Goal: Entertainment & Leisure: Consume media (video, audio)

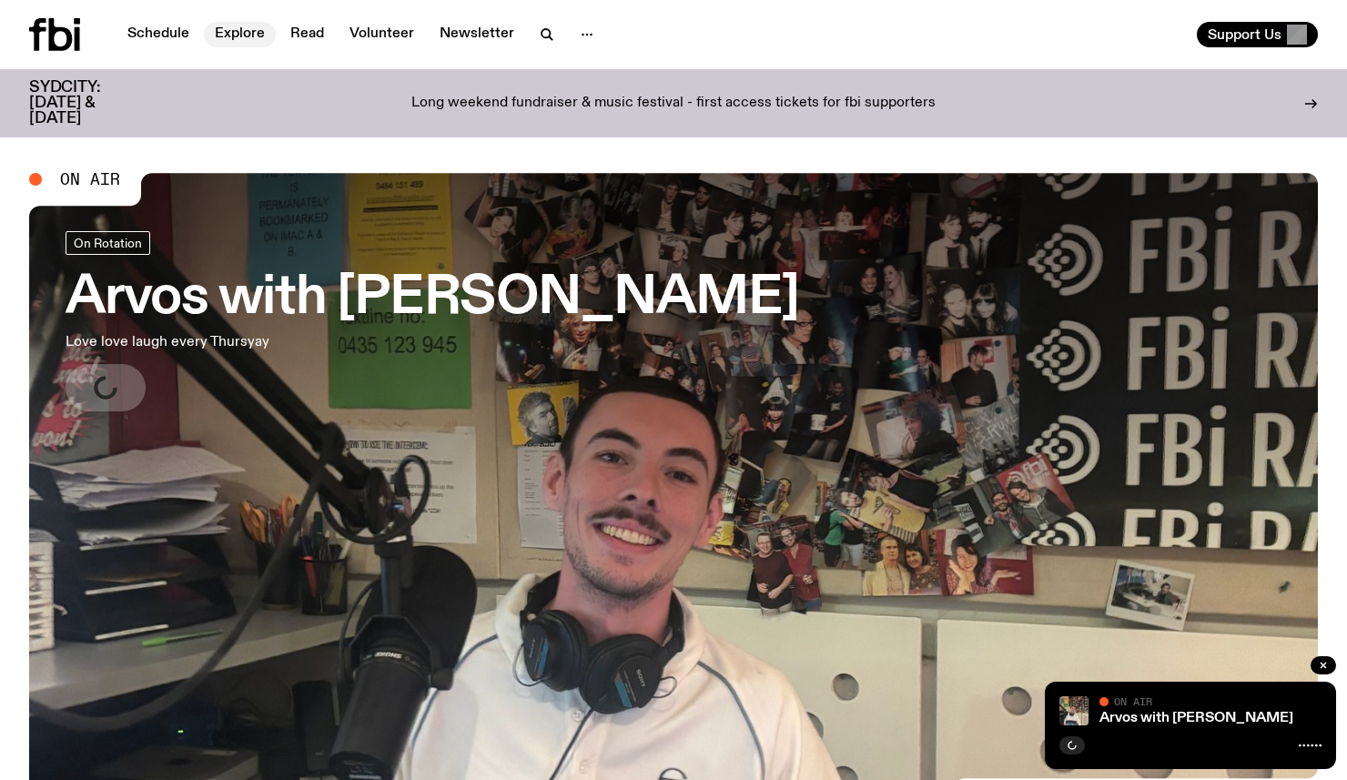
click at [220, 35] on link "Explore" at bounding box center [240, 34] width 72 height 25
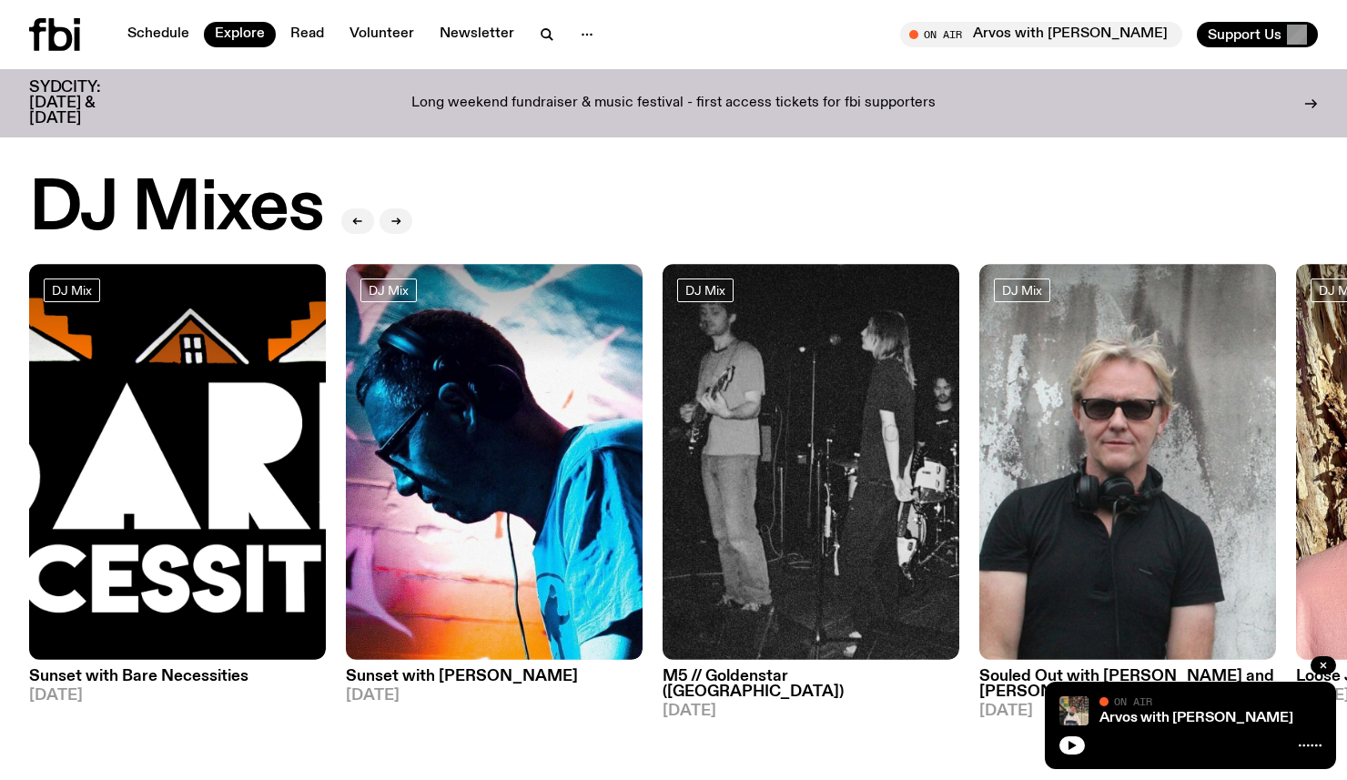
click at [1077, 753] on div at bounding box center [1190, 743] width 262 height 22
click at [1076, 745] on icon "button" at bounding box center [1071, 745] width 11 height 11
click at [555, 523] on img at bounding box center [494, 462] width 297 height 396
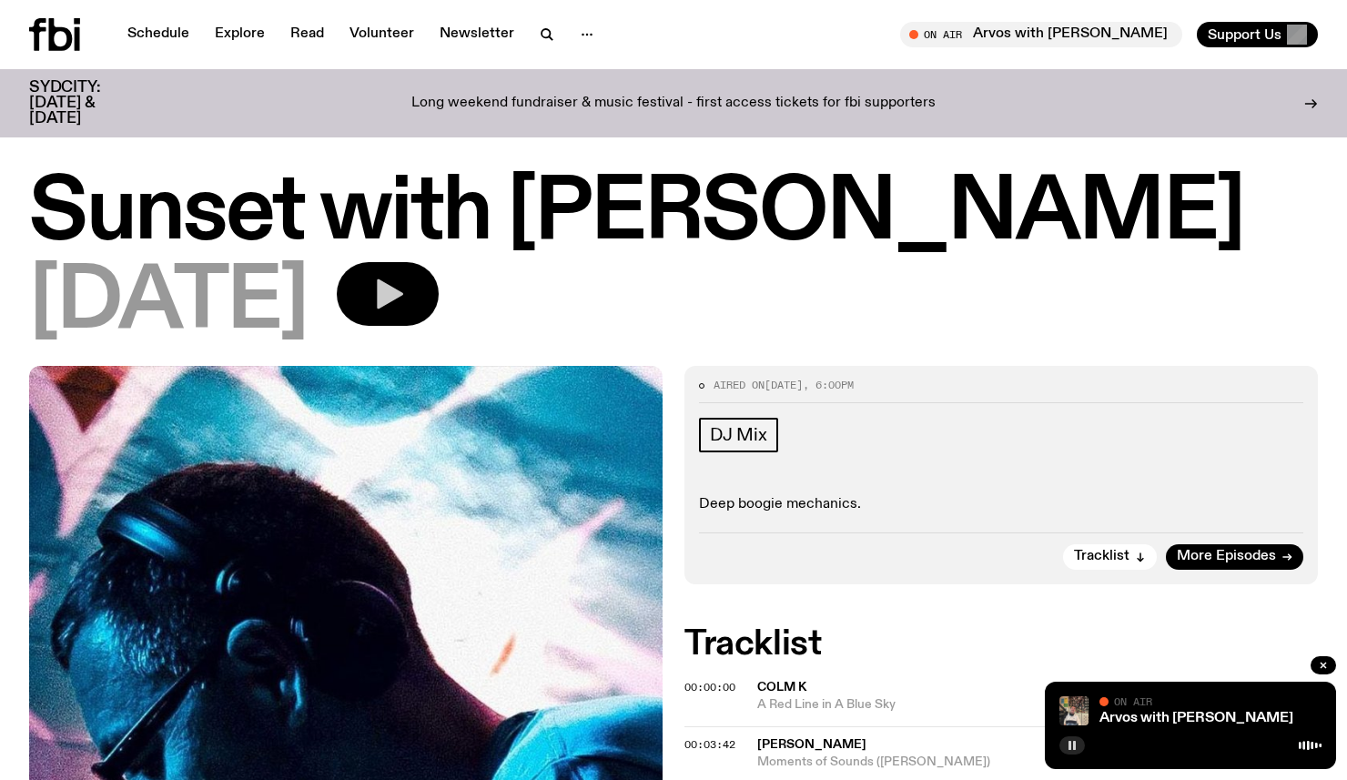
click at [406, 282] on icon "button" at bounding box center [387, 294] width 36 height 36
